Goal: Information Seeking & Learning: Learn about a topic

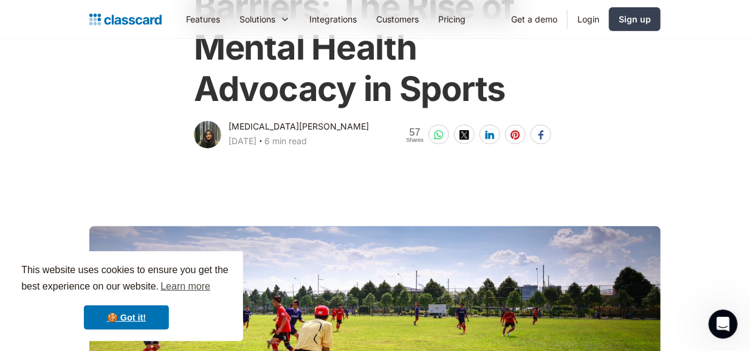
scroll to position [182, 0]
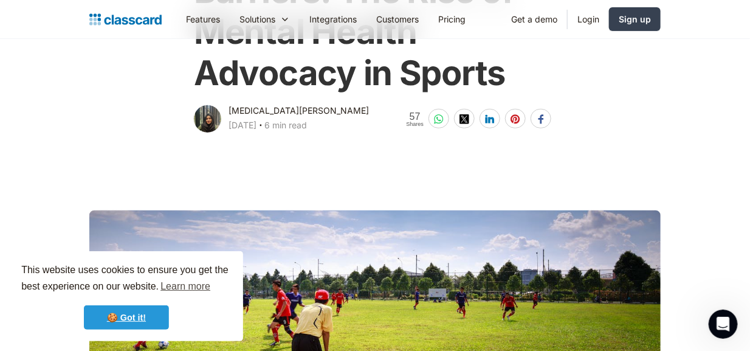
click at [136, 318] on link "🍪 Got it!" at bounding box center [126, 317] width 85 height 24
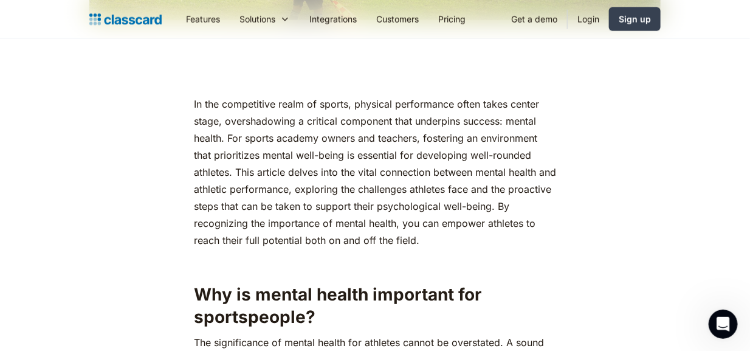
scroll to position [486, 0]
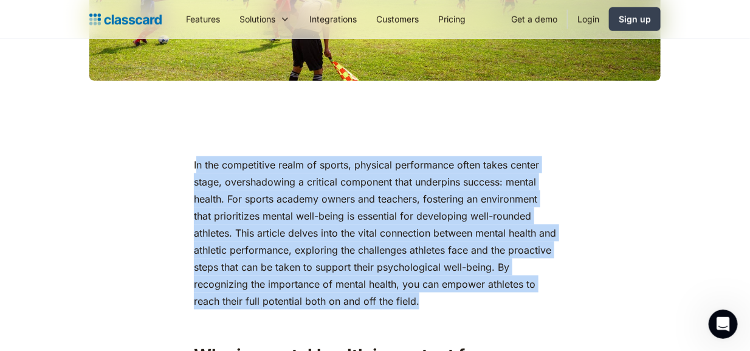
drag, startPoint x: 196, startPoint y: 164, endPoint x: 449, endPoint y: 300, distance: 286.4
click at [449, 300] on p "In the competitive realm of sports, physical performance often takes center sta…" at bounding box center [375, 232] width 362 height 153
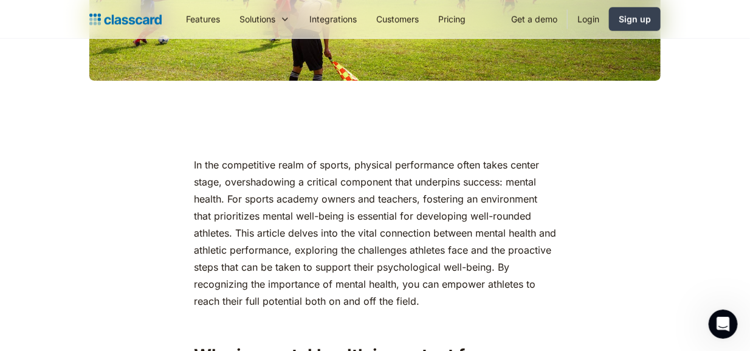
drag, startPoint x: 195, startPoint y: 167, endPoint x: 232, endPoint y: 164, distance: 36.6
click at [232, 164] on p "In the competitive realm of sports, physical performance often takes center sta…" at bounding box center [375, 232] width 362 height 153
click at [195, 167] on p "In the competitive realm of sports, physical performance often takes center sta…" at bounding box center [375, 232] width 362 height 153
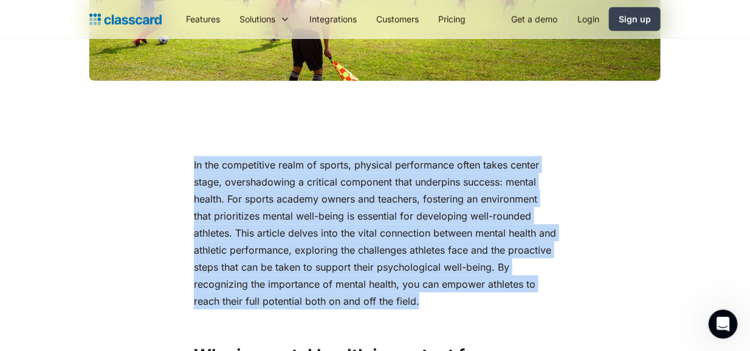
drag, startPoint x: 195, startPoint y: 164, endPoint x: 481, endPoint y: 298, distance: 316.2
click at [481, 298] on p "In the competitive realm of sports, physical performance often takes center sta…" at bounding box center [375, 232] width 362 height 153
copy p "In the competitive realm of sports, physical performance often takes center sta…"
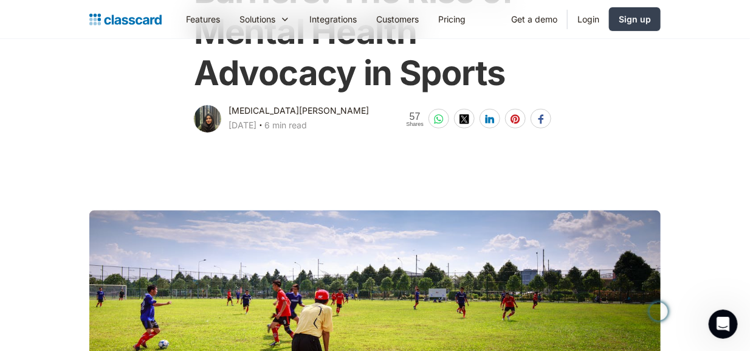
scroll to position [122, 0]
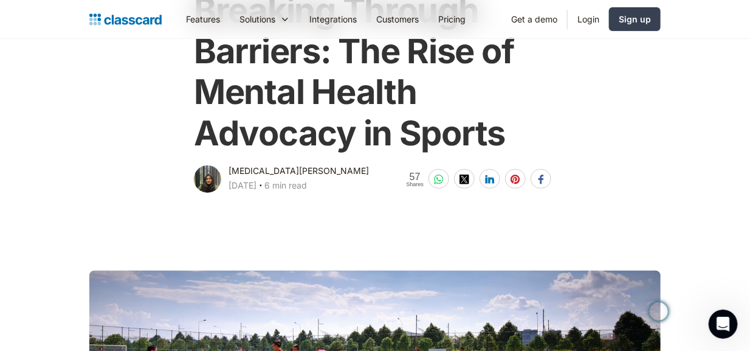
click at [607, 257] on div at bounding box center [374, 358] width 571 height 205
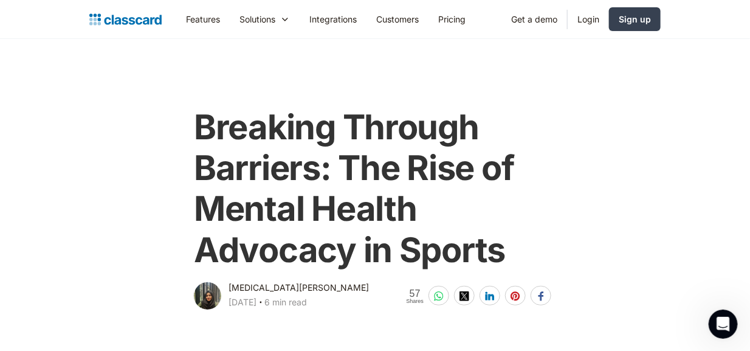
scroll to position [0, 0]
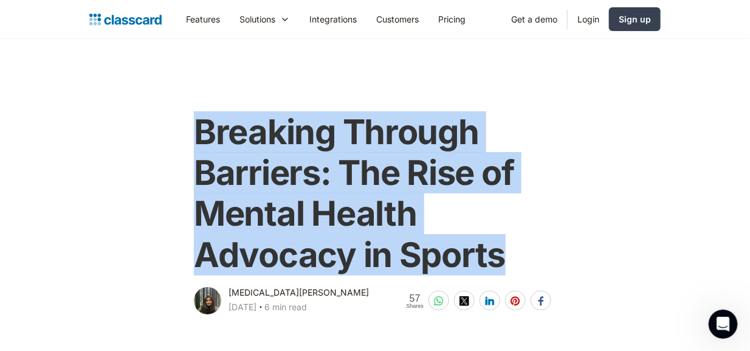
drag, startPoint x: 196, startPoint y: 125, endPoint x: 512, endPoint y: 257, distance: 341.9
click at [512, 257] on h1 "Breaking Through Barriers: The Rise of Mental Health Advocacy in Sports" at bounding box center [375, 194] width 362 height 164
copy h1 "Breaking Through Barriers: The Rise of Mental Health Advocacy in Sports"
click at [606, 184] on div "Breaking Through Barriers: The Rise of Mental Health Advocacy in Sports [MEDICA…" at bounding box center [375, 208] width 584 height 217
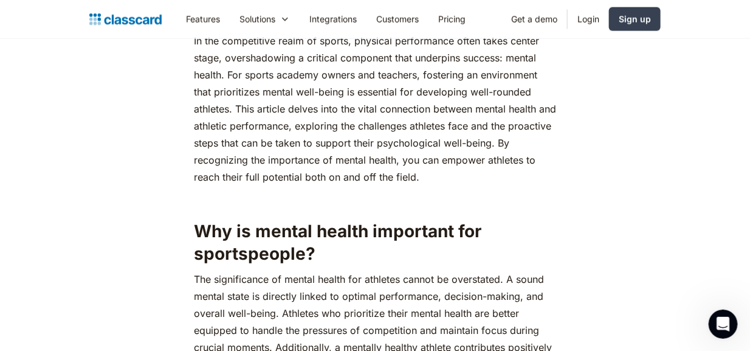
scroll to position [729, 0]
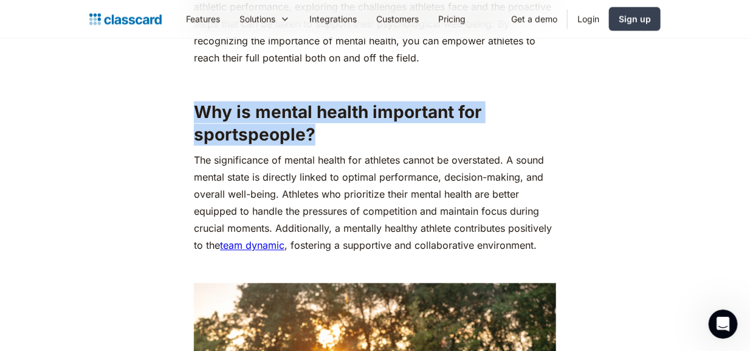
drag, startPoint x: 195, startPoint y: 109, endPoint x: 320, endPoint y: 136, distance: 128.0
click at [320, 136] on h2 "Why is mental health important for sportspeople?" at bounding box center [375, 124] width 362 height 44
copy h2 "Why is mental health important for sportspeople?"
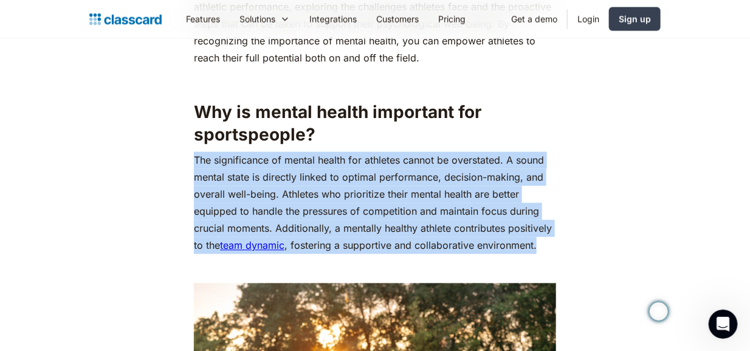
drag, startPoint x: 195, startPoint y: 162, endPoint x: 550, endPoint y: 247, distance: 365.6
click at [550, 247] on p "The significance of mental health for athletes cannot be overstated. A sound me…" at bounding box center [375, 203] width 362 height 102
copy p "The significance of mental health for athletes cannot be overstated. A sound me…"
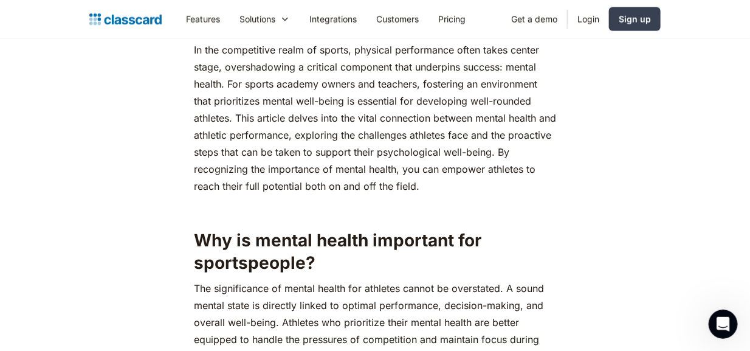
scroll to position [668, 0]
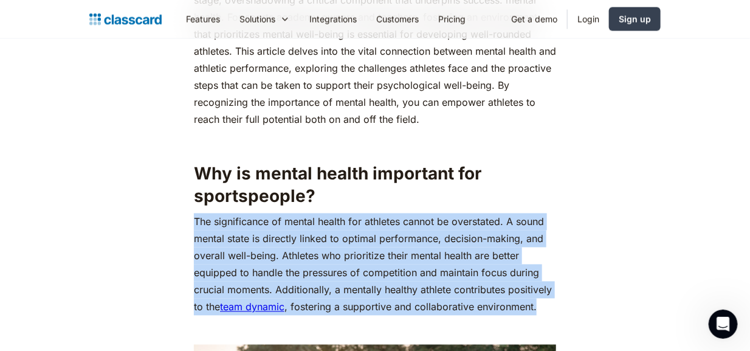
drag, startPoint x: 196, startPoint y: 218, endPoint x: 544, endPoint y: 310, distance: 360.3
click at [544, 310] on p "The significance of mental health for athletes cannot be overstated. A sound me…" at bounding box center [375, 264] width 362 height 102
copy p "The significance of mental health for athletes cannot be overstated. A sound me…"
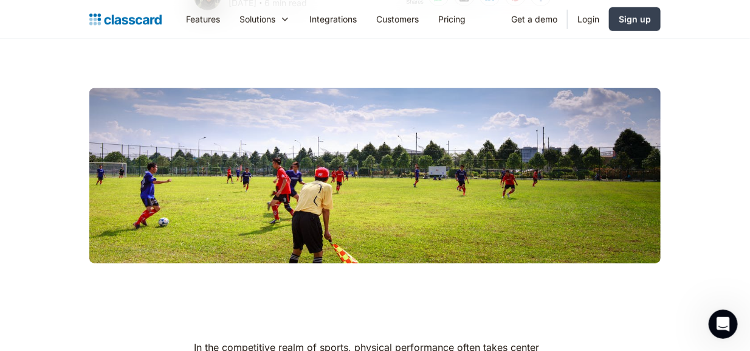
scroll to position [0, 0]
